Goal: Register for event/course

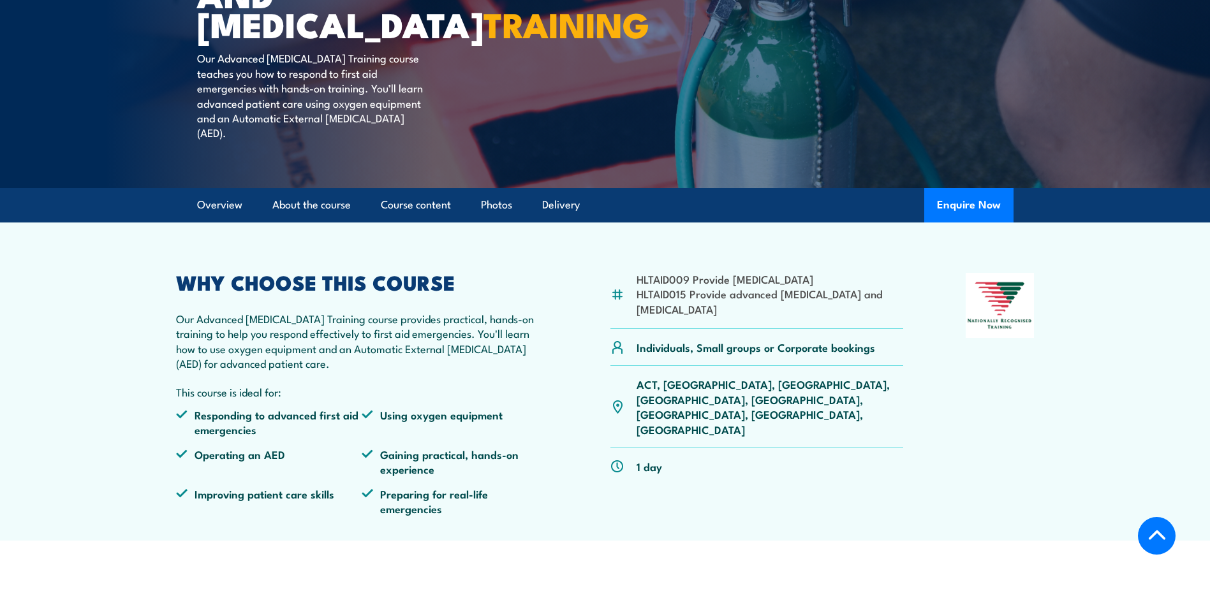
drag, startPoint x: 569, startPoint y: 360, endPoint x: 565, endPoint y: 340, distance: 20.9
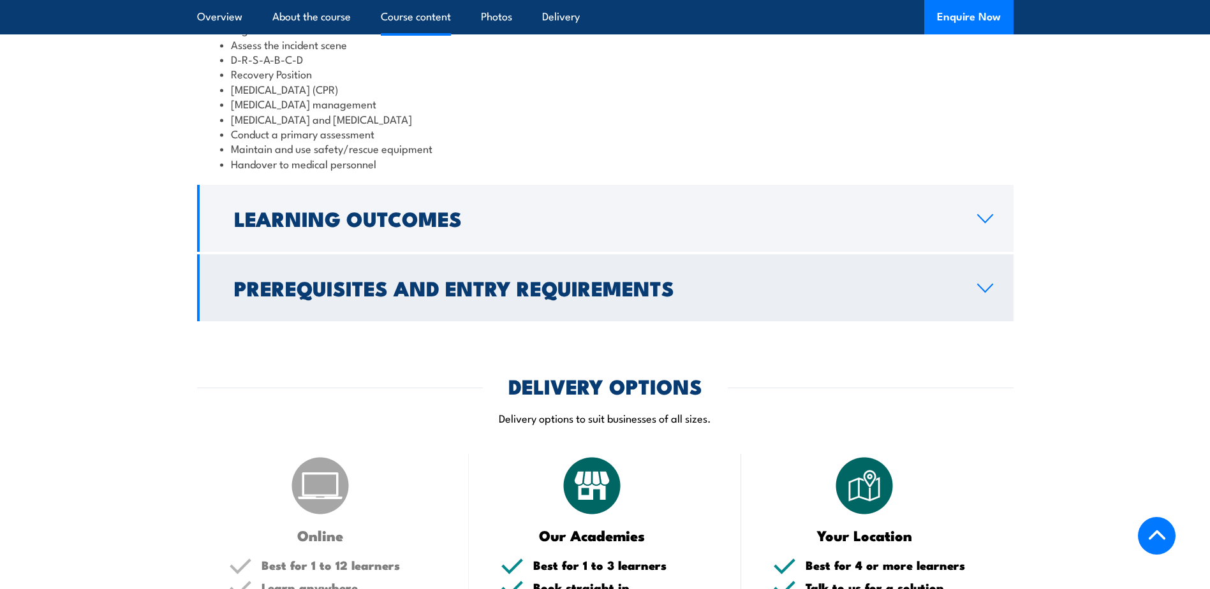
scroll to position [1204, 0]
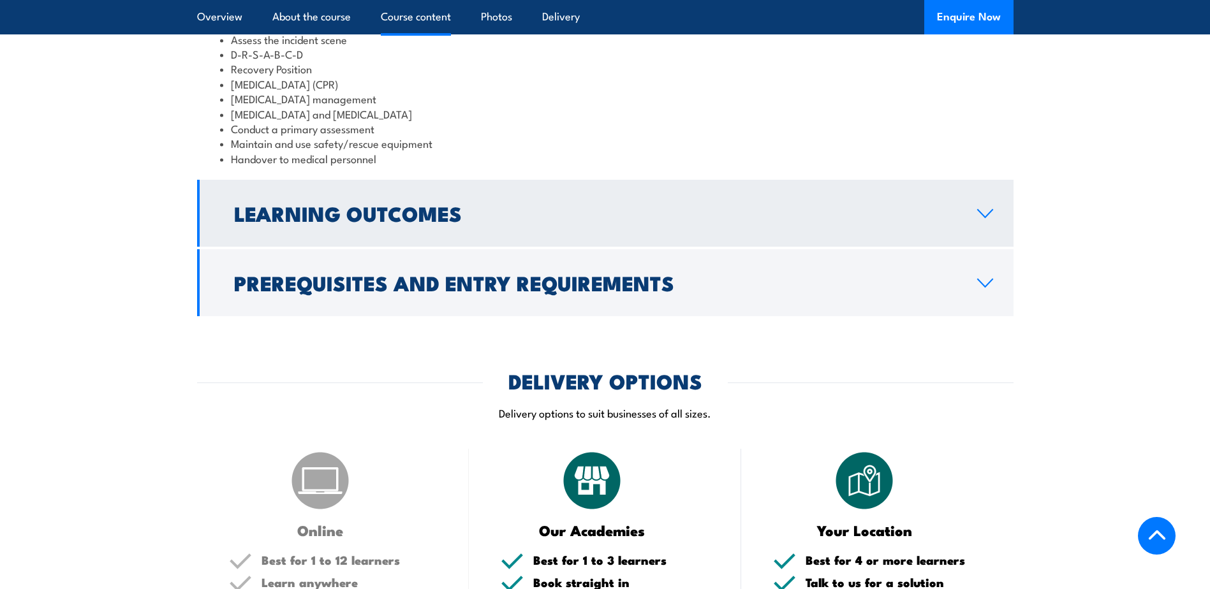
click at [403, 247] on link "Learning Outcomes" at bounding box center [605, 213] width 816 height 67
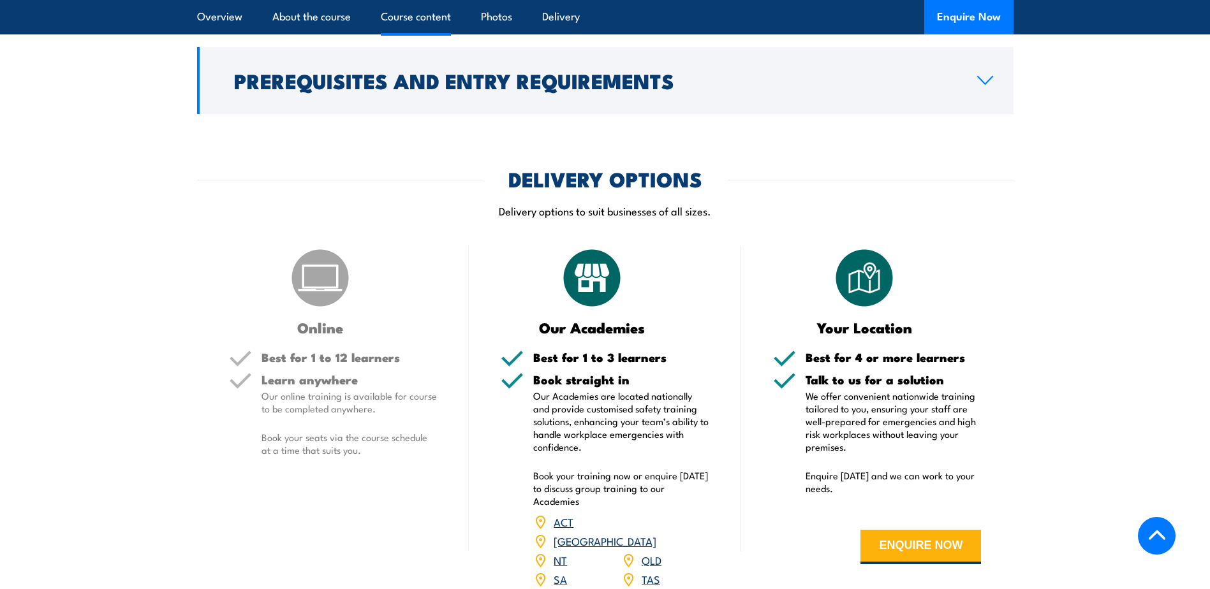
scroll to position [1076, 0]
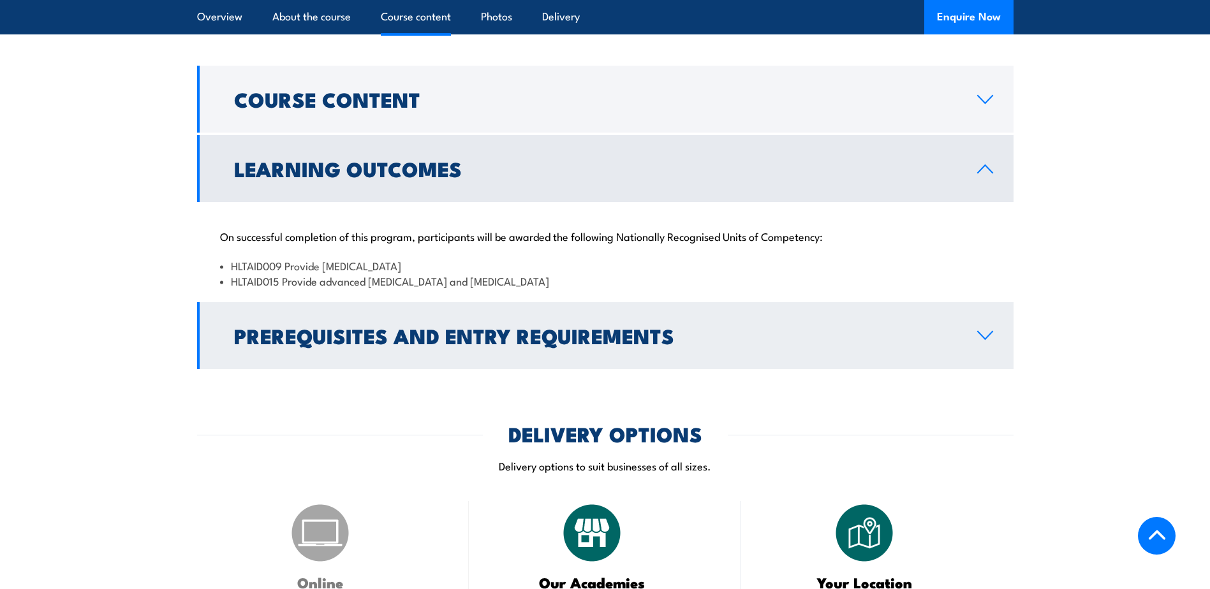
click at [424, 344] on h2 "Prerequisites and Entry Requirements" at bounding box center [595, 335] width 723 height 18
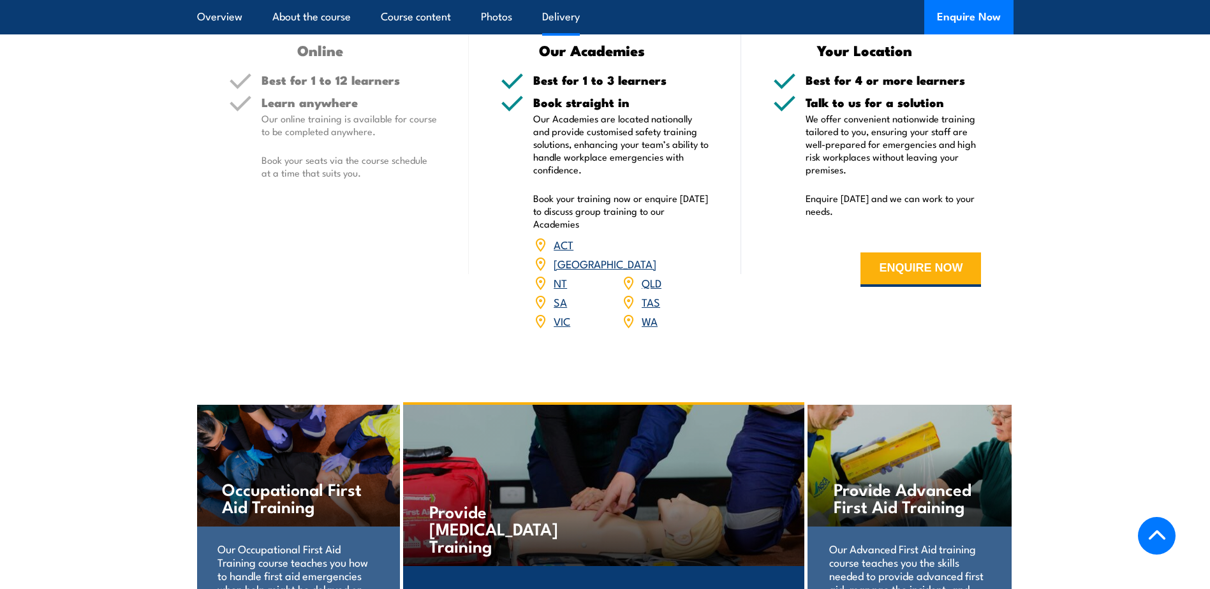
scroll to position [1714, 0]
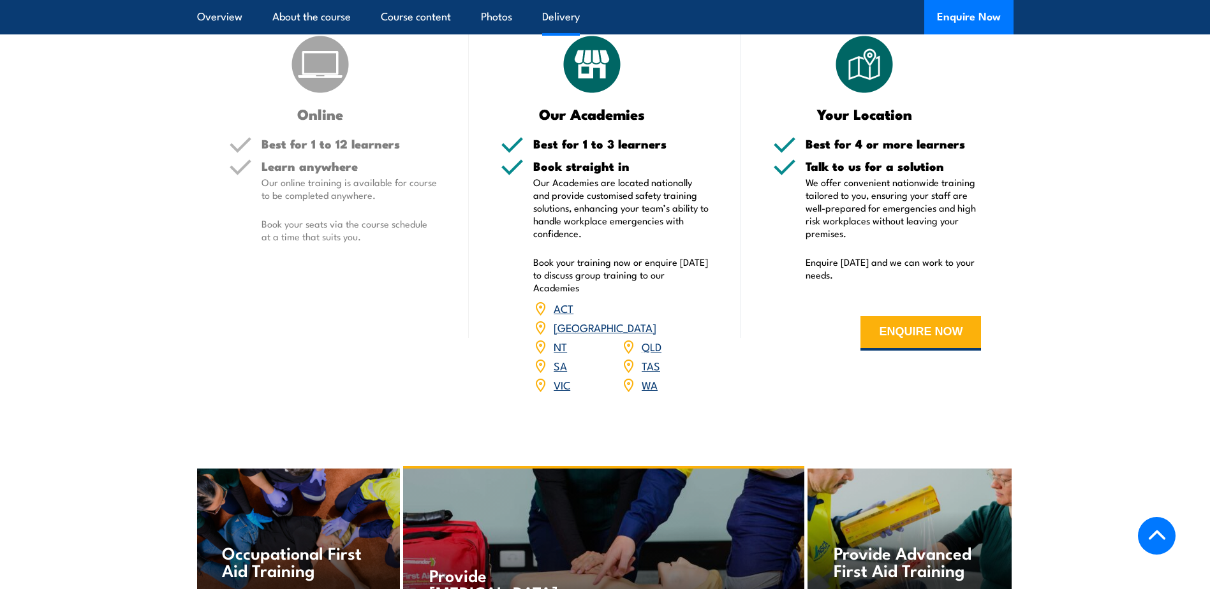
click at [560, 392] on link "VIC" at bounding box center [562, 384] width 17 height 15
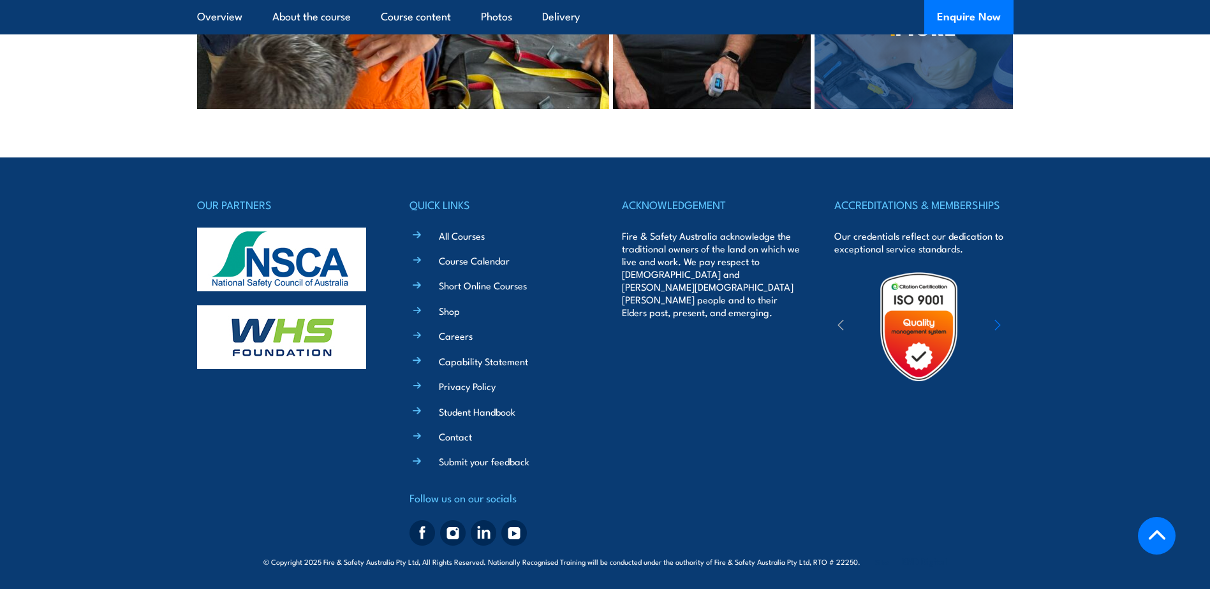
scroll to position [2830, 0]
drag, startPoint x: 594, startPoint y: 416, endPoint x: 605, endPoint y: 411, distance: 12.8
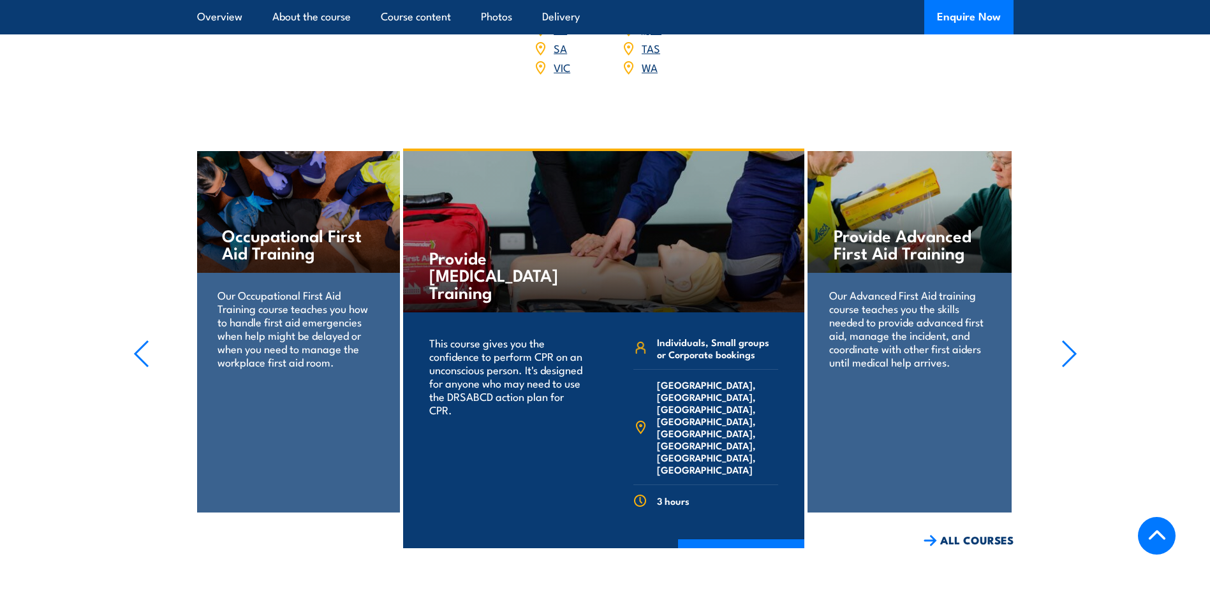
scroll to position [2001, 0]
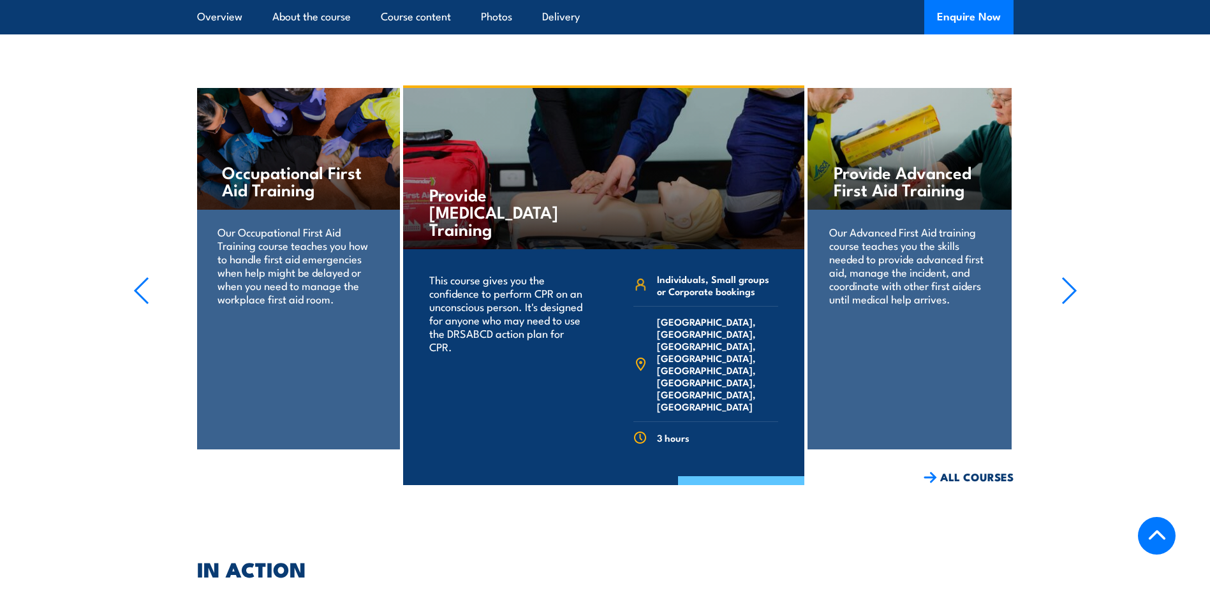
click at [718, 476] on link "COURSE DETAILS" at bounding box center [741, 492] width 126 height 33
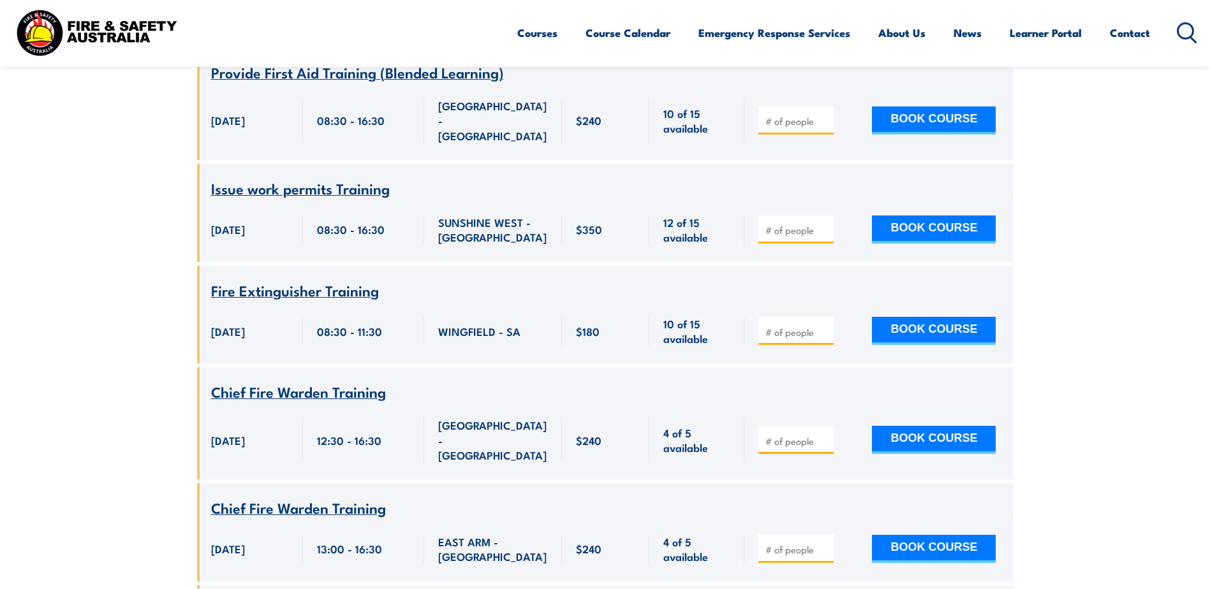
scroll to position [825, 0]
